Goal: Navigation & Orientation: Find specific page/section

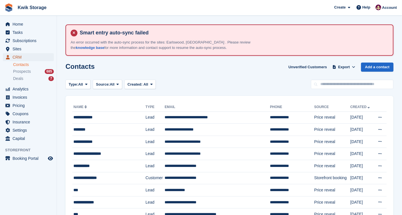
click at [31, 53] on span "CRM" at bounding box center [30, 57] width 34 height 8
click at [36, 47] on span "Sites" at bounding box center [30, 49] width 34 height 8
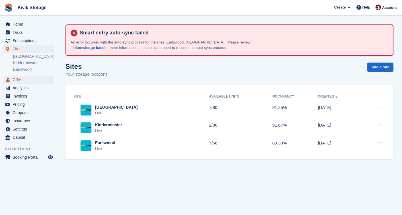
click at [33, 83] on span "CRM" at bounding box center [30, 80] width 34 height 8
